Goal: Find specific page/section: Find specific page/section

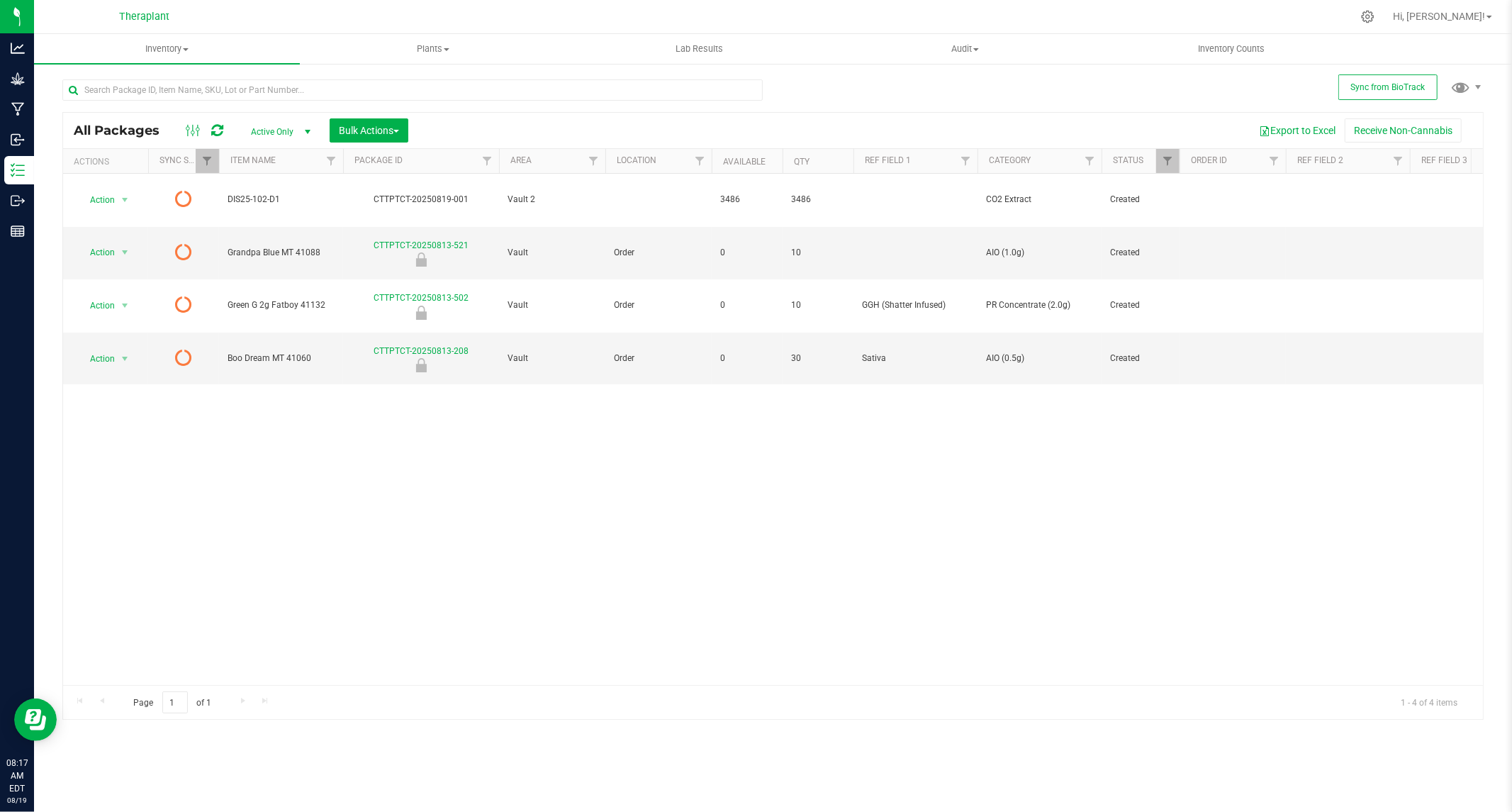
click at [214, 123] on icon at bounding box center [217, 130] width 12 height 14
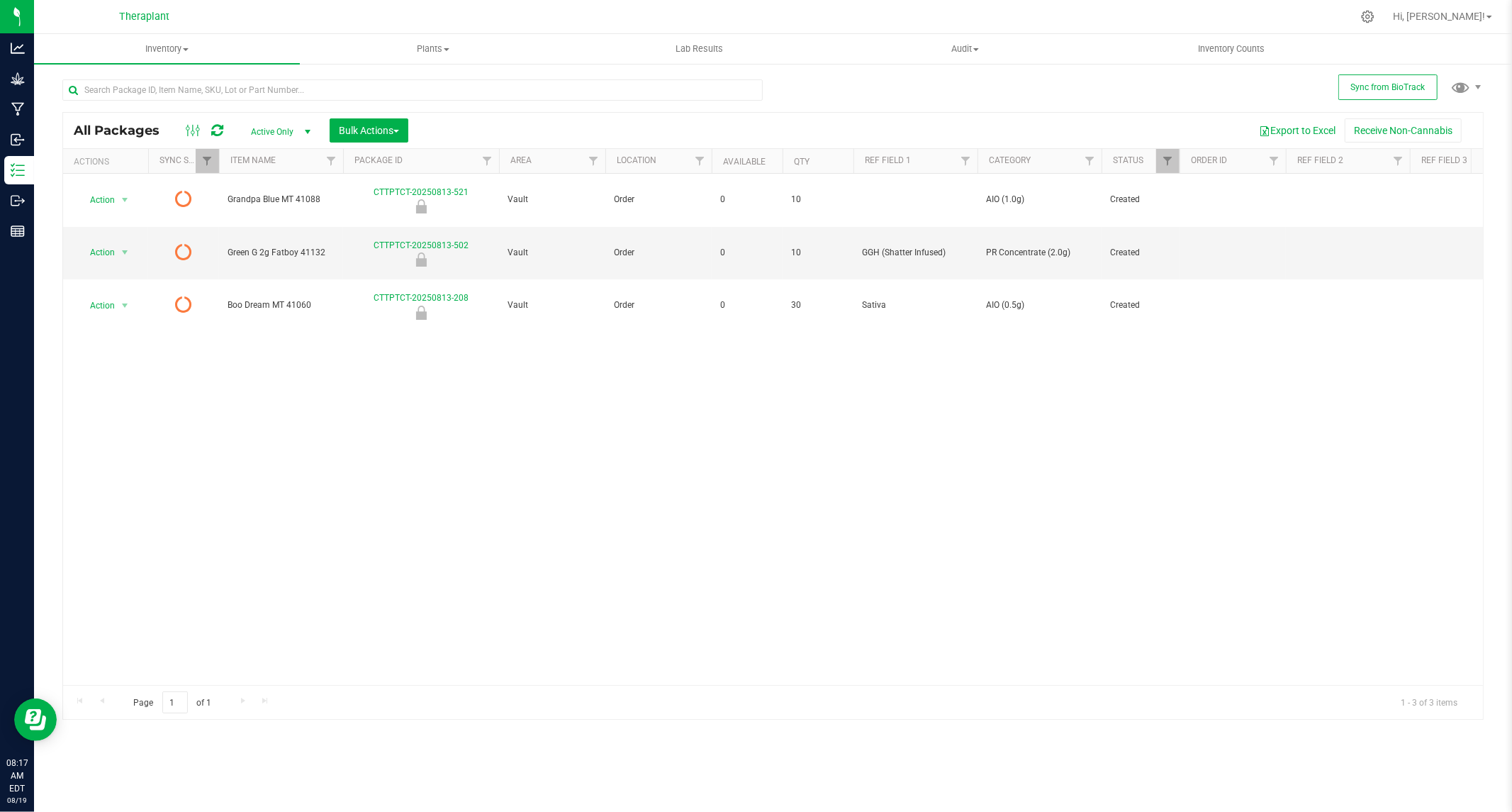
click at [214, 130] on icon at bounding box center [217, 130] width 12 height 14
click at [219, 128] on icon at bounding box center [217, 130] width 12 height 14
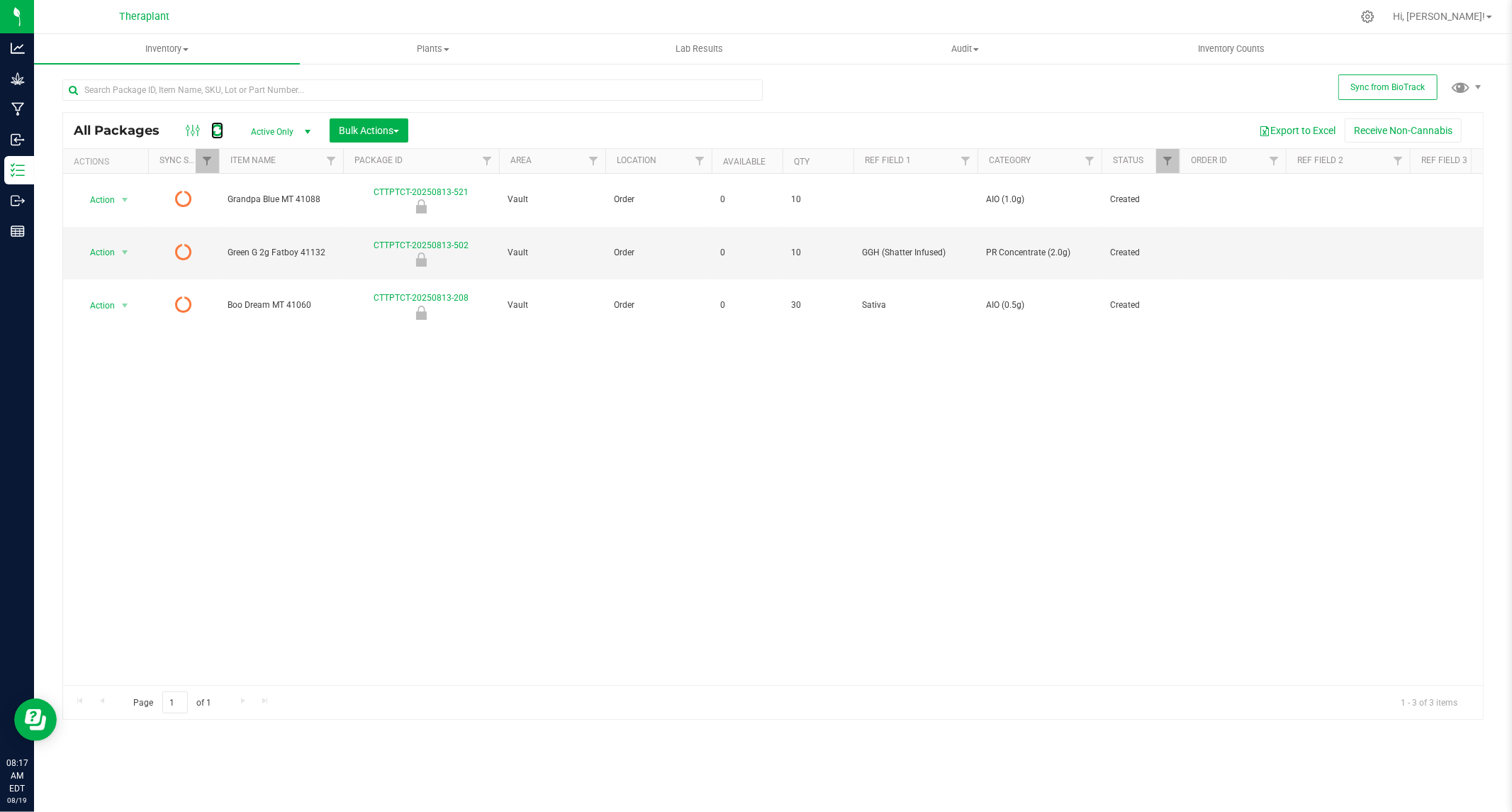
click at [219, 128] on icon at bounding box center [217, 130] width 12 height 14
click at [216, 131] on icon at bounding box center [217, 130] width 12 height 14
click at [216, 129] on icon at bounding box center [217, 130] width 12 height 14
click at [219, 132] on icon at bounding box center [217, 130] width 12 height 14
click at [217, 126] on icon at bounding box center [217, 130] width 12 height 14
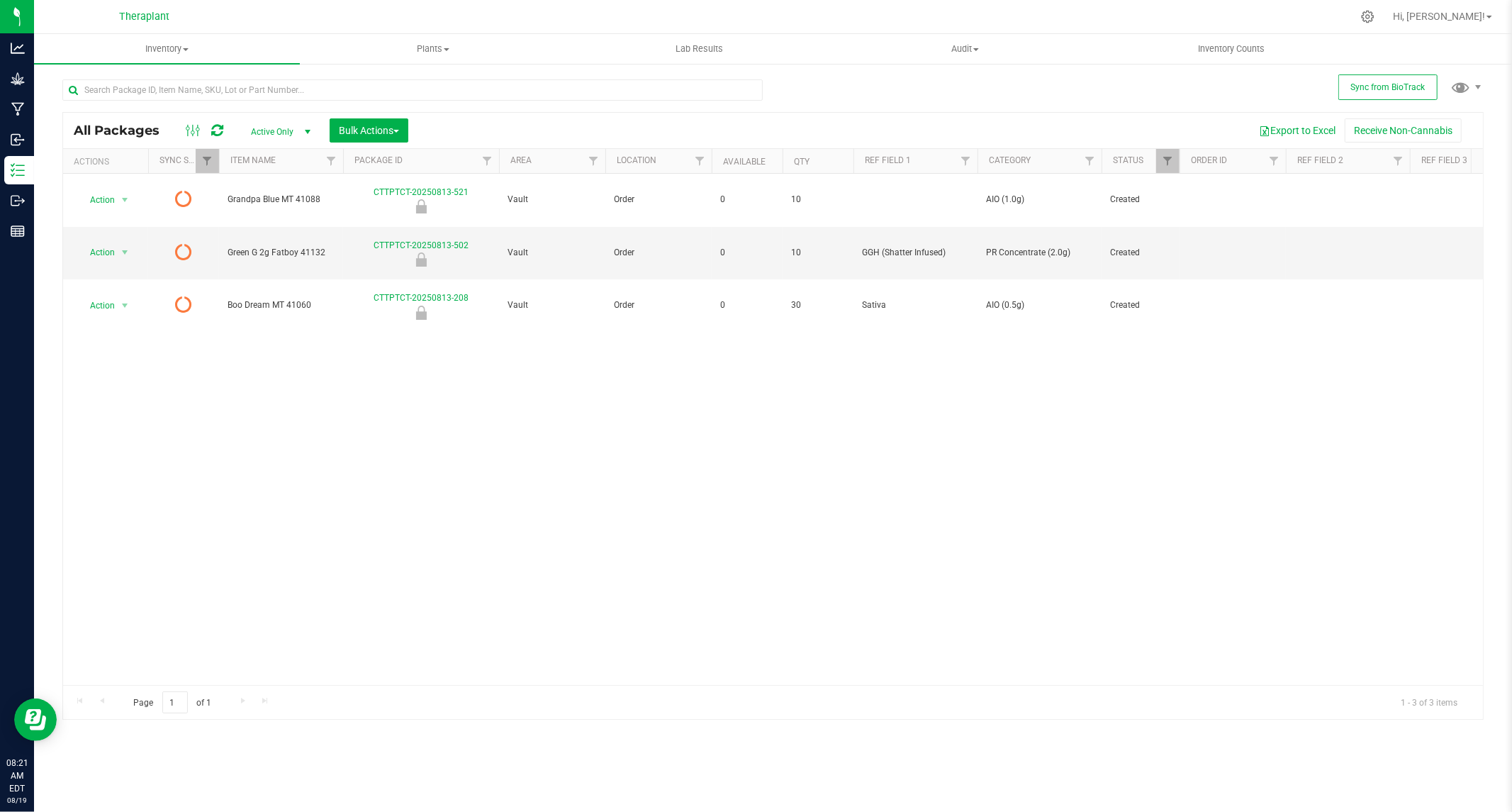
click at [218, 132] on icon at bounding box center [217, 130] width 12 height 14
